Goal: Transaction & Acquisition: Purchase product/service

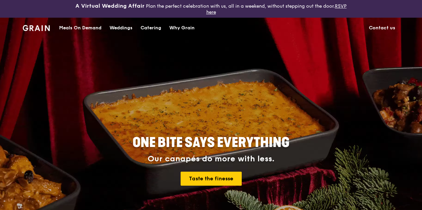
click at [149, 30] on div "Catering" at bounding box center [151, 28] width 21 height 20
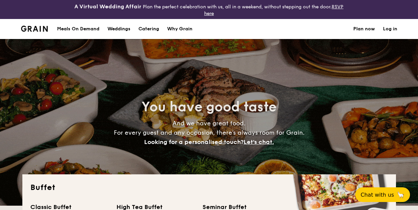
select select
click at [76, 29] on div "Meals On Demand" at bounding box center [78, 29] width 42 height 20
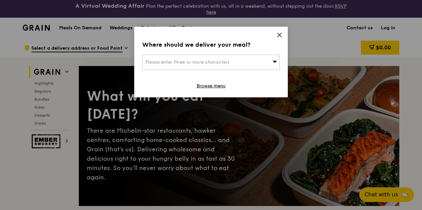
click at [283, 32] on div "Where should we deliver your meal? Please enter three or more characters Browse…" at bounding box center [211, 62] width 154 height 71
click at [217, 84] on link "Browse menu" at bounding box center [211, 86] width 29 height 7
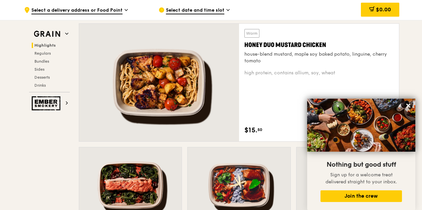
scroll to position [434, 0]
